Goal: Obtain resource: Download file/media

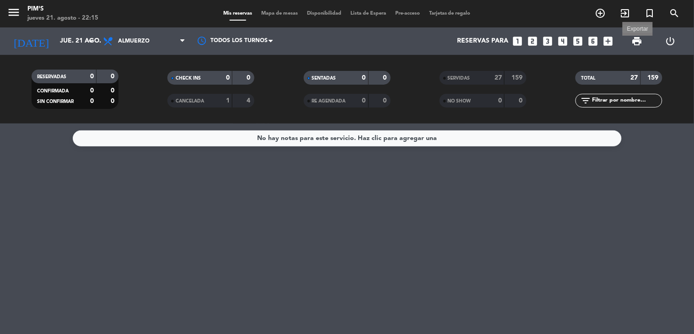
click at [633, 42] on span "print" at bounding box center [637, 41] width 11 height 11
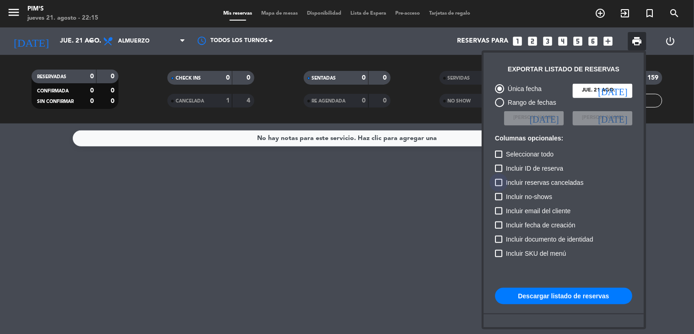
click at [543, 181] on span "Incluir reservas canceladas" at bounding box center [545, 182] width 78 height 11
click at [499, 186] on input "Incluir reservas canceladas" at bounding box center [499, 186] width 0 height 0
checkbox input "true"
click at [549, 193] on span "Incluir no-shows" at bounding box center [529, 196] width 46 height 11
click at [499, 200] on input "Incluir no-shows" at bounding box center [499, 200] width 0 height 0
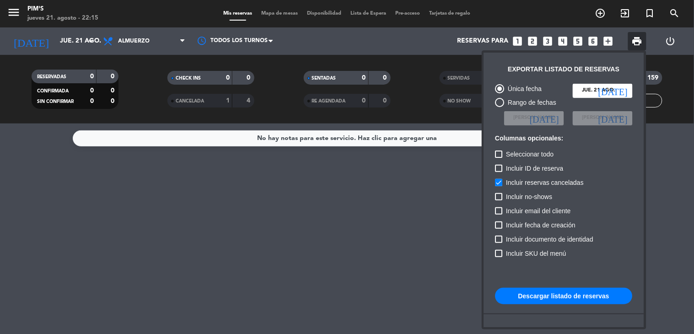
checkbox input "true"
click at [570, 296] on button "Descargar listado de reservas" at bounding box center [563, 296] width 137 height 16
click at [87, 44] on div at bounding box center [347, 167] width 694 height 334
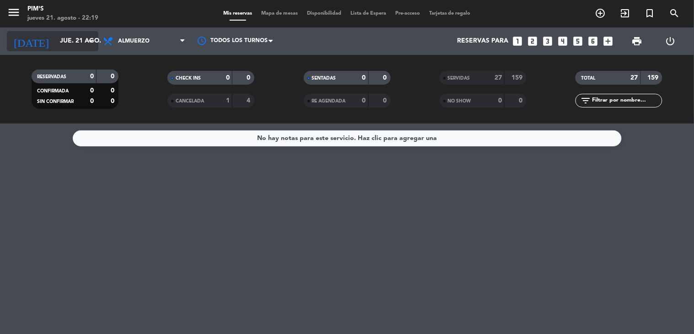
click at [87, 43] on icon "arrow_drop_down" at bounding box center [90, 41] width 11 height 11
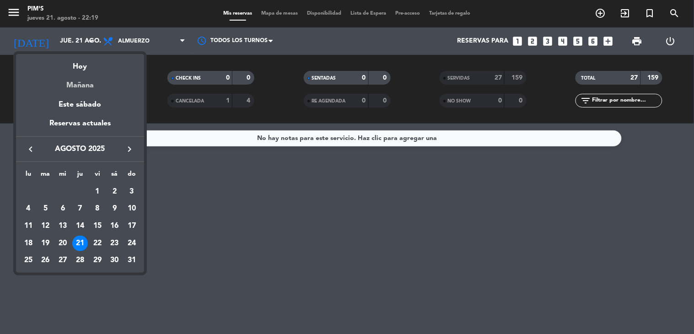
click at [89, 84] on div "Mañana" at bounding box center [80, 82] width 128 height 19
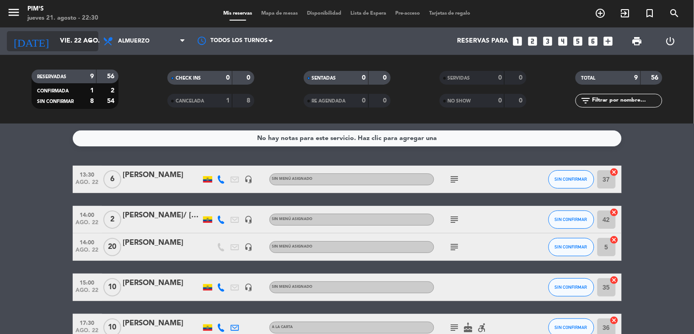
click at [65, 42] on input "vie. 22 ago." at bounding box center [98, 41] width 87 height 16
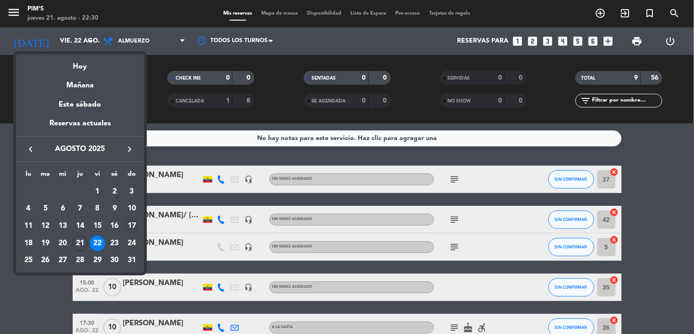
click at [134, 223] on div "17" at bounding box center [132, 226] width 16 height 16
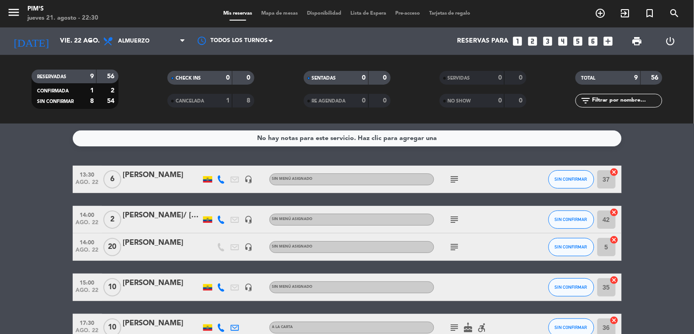
type input "dom. 17 ago."
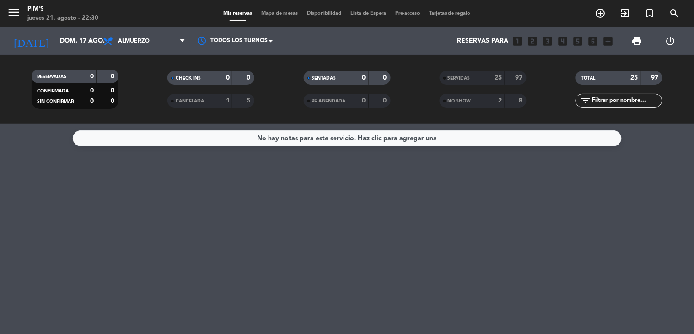
click at [488, 76] on div "25" at bounding box center [493, 78] width 18 height 11
